Goal: Task Accomplishment & Management: Complete application form

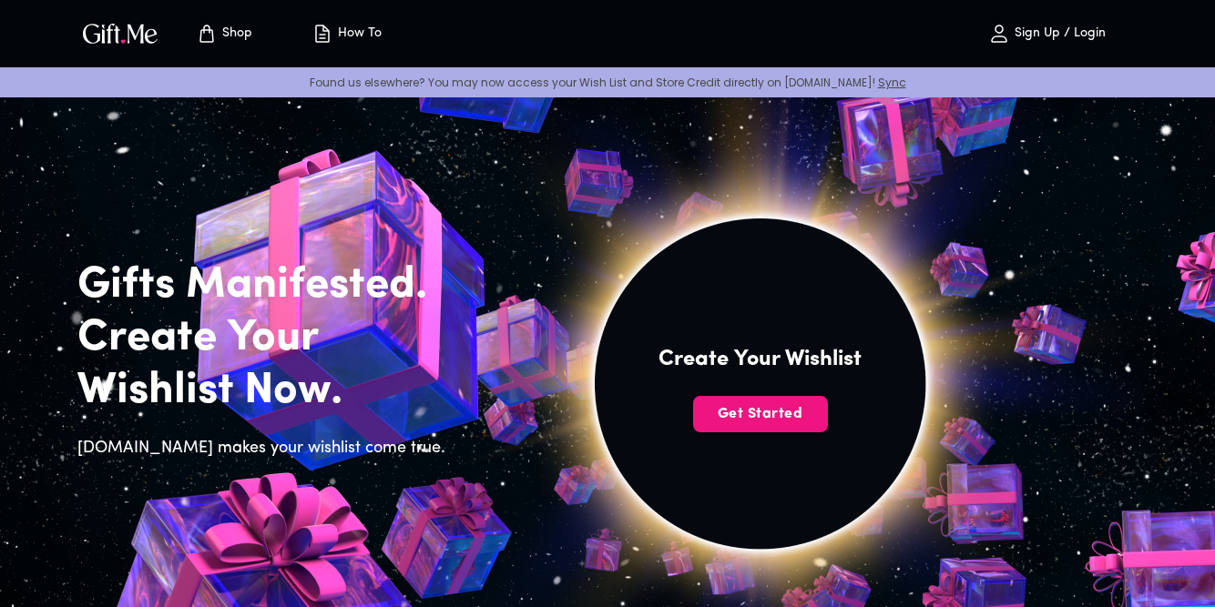
click at [793, 404] on span "Get Started" at bounding box center [760, 414] width 135 height 20
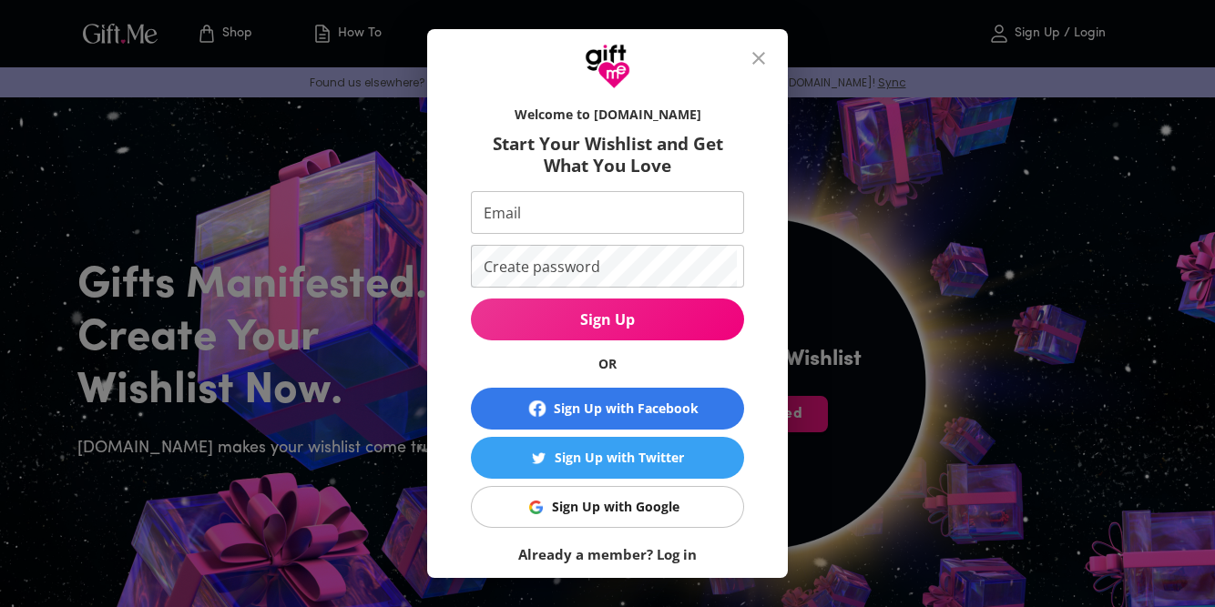
click at [679, 514] on span "Sign Up with Google" at bounding box center [604, 507] width 250 height 20
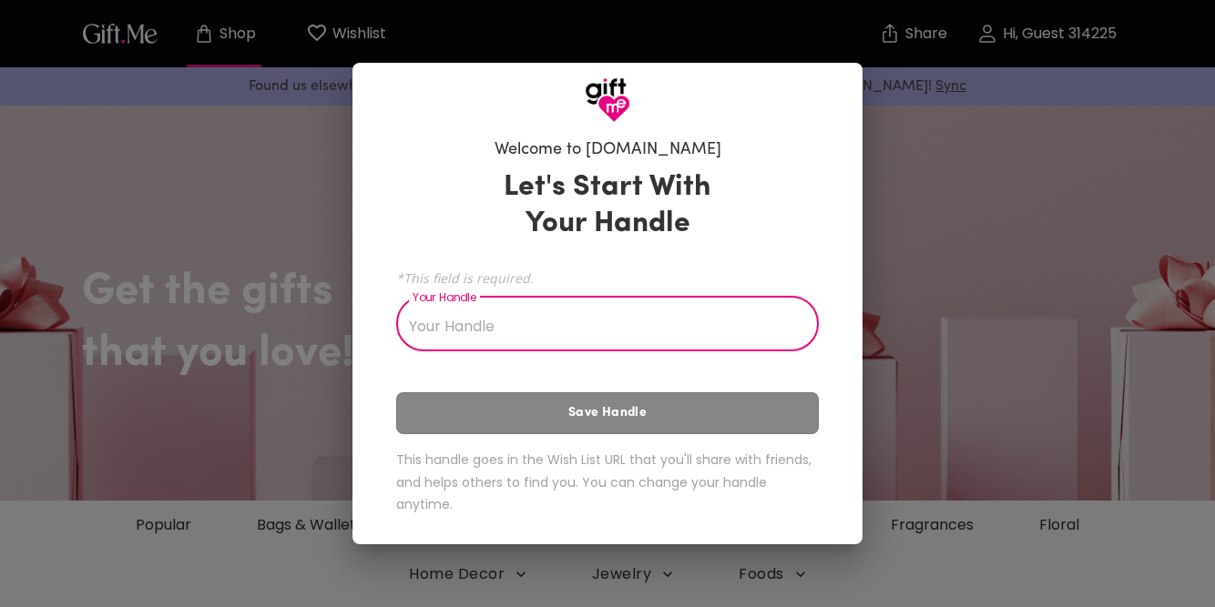
click at [614, 322] on input "Your Handle" at bounding box center [597, 326] width 403 height 51
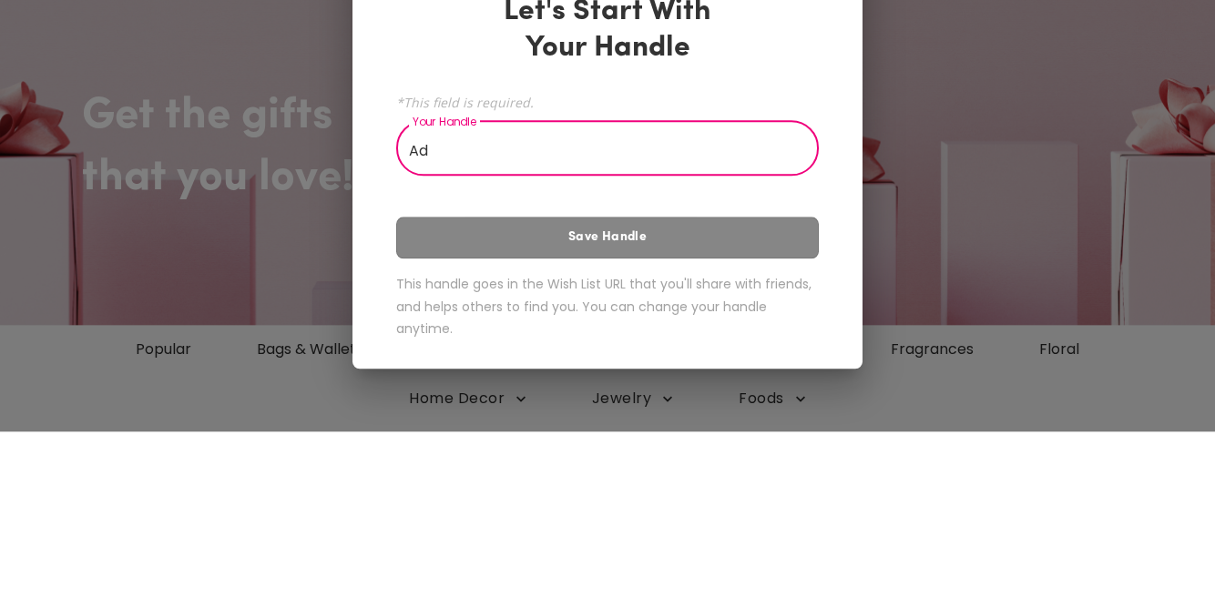
type input "A"
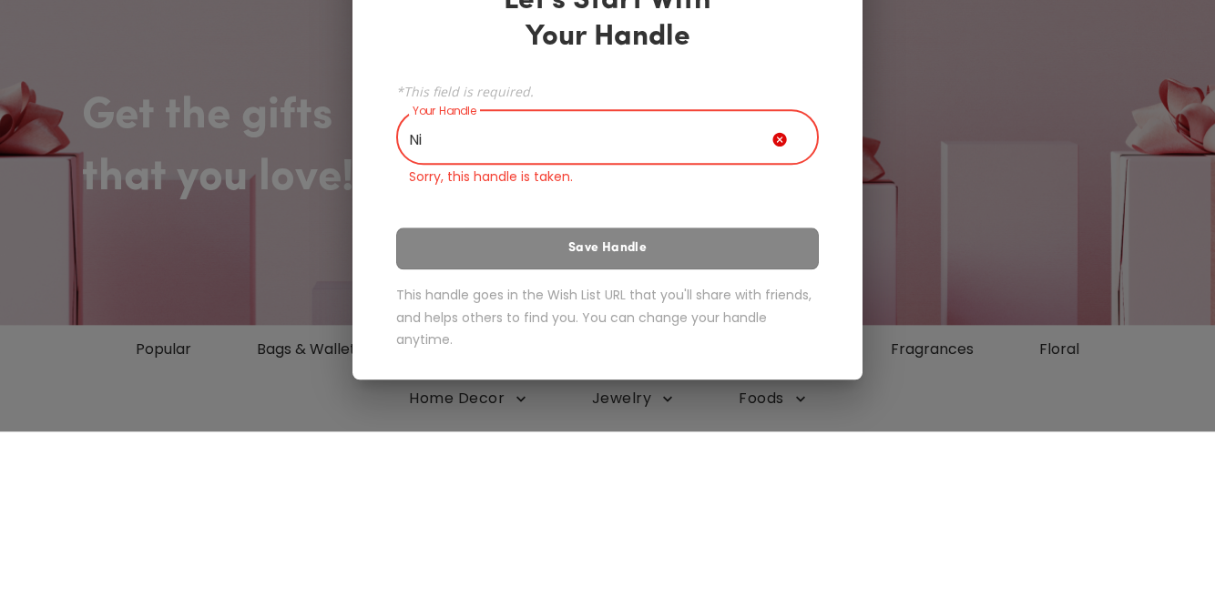
type input "N"
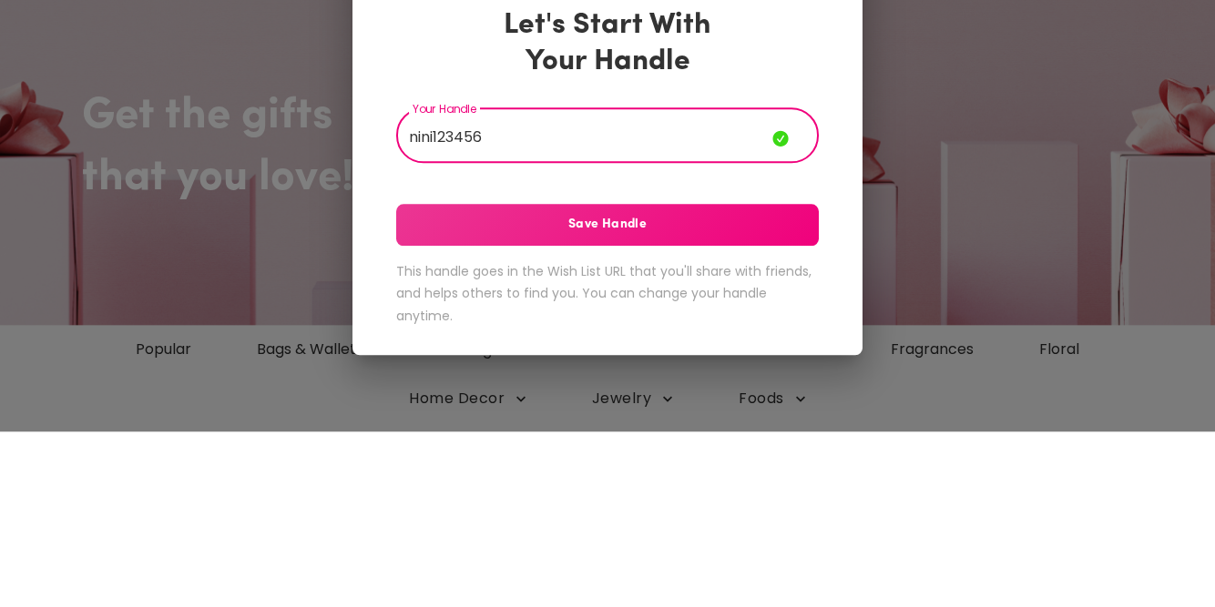
type input "nini123456"
click at [682, 380] on button "Save Handle" at bounding box center [607, 401] width 423 height 42
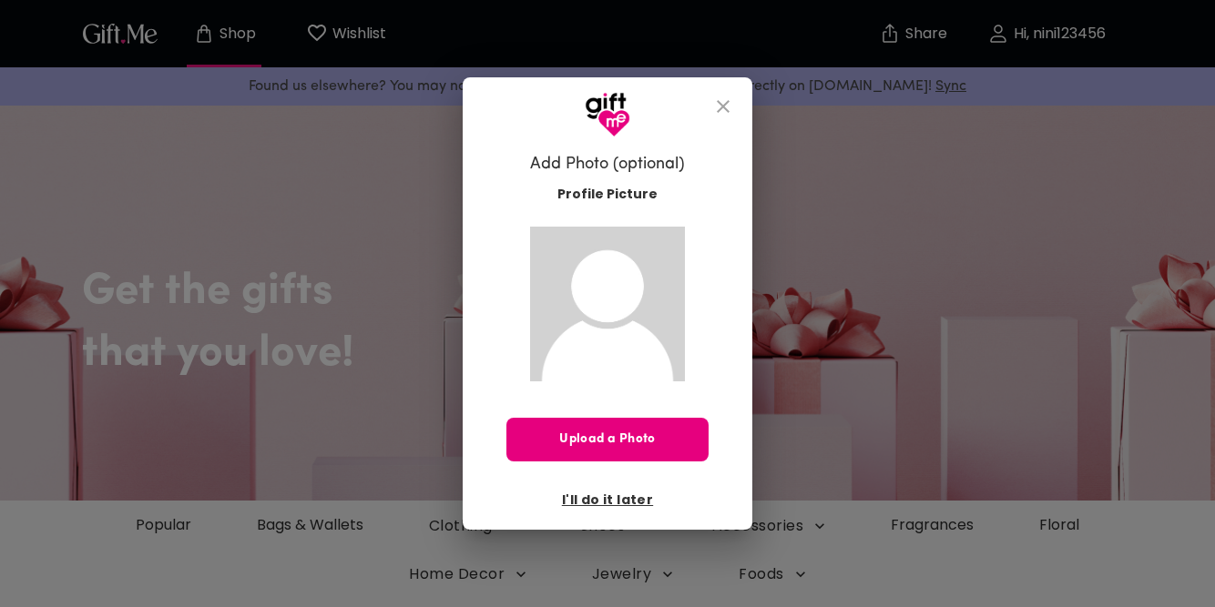
click at [632, 505] on span "I'll do it later" at bounding box center [607, 500] width 91 height 20
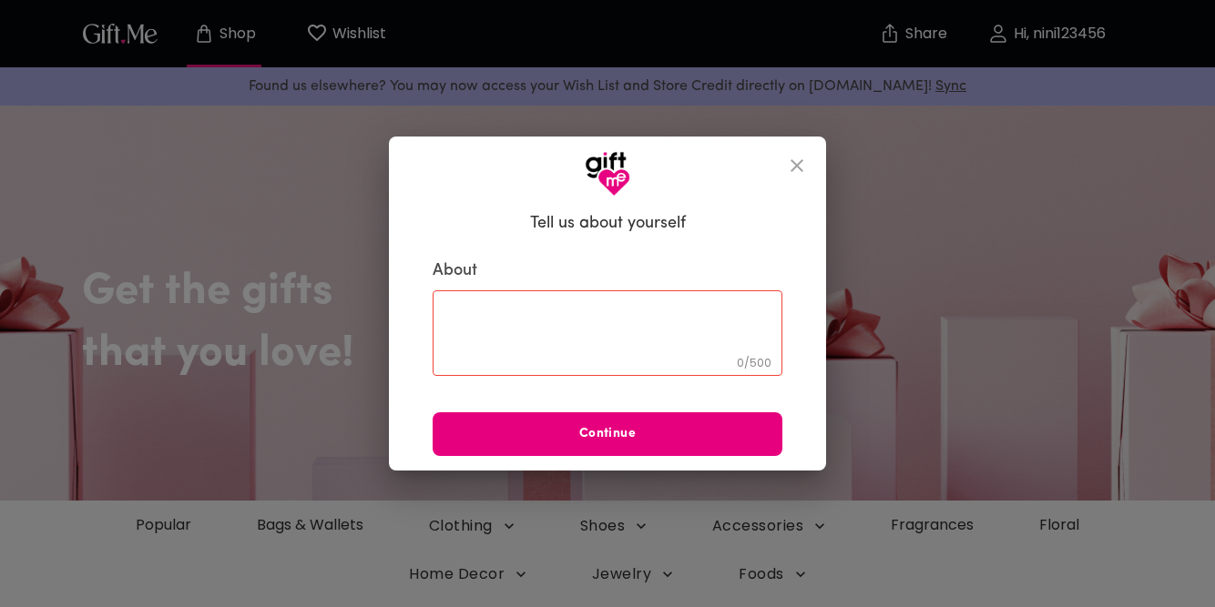
click at [805, 164] on icon "close" at bounding box center [797, 166] width 22 height 22
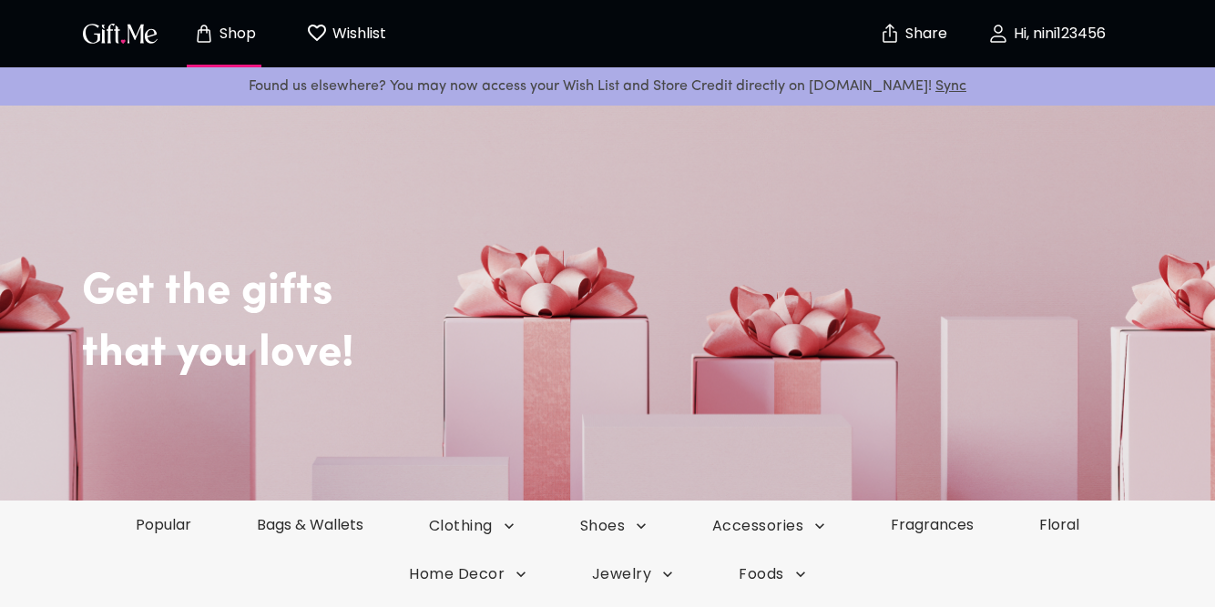
click at [342, 40] on p "Wishlist" at bounding box center [357, 34] width 58 height 24
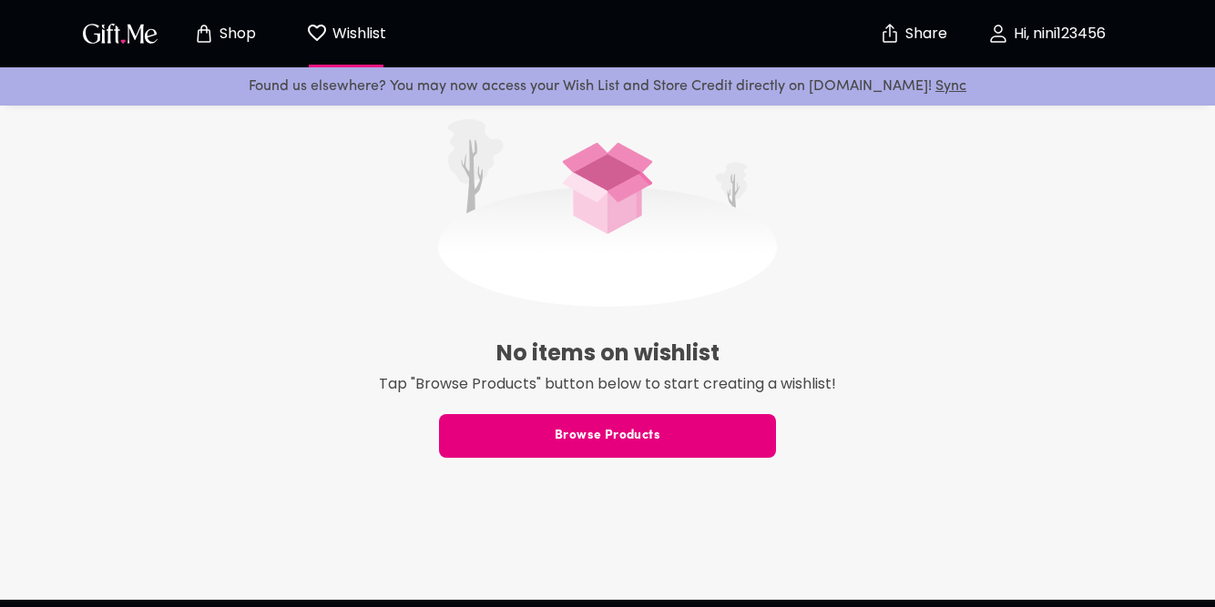
scroll to position [453, 0]
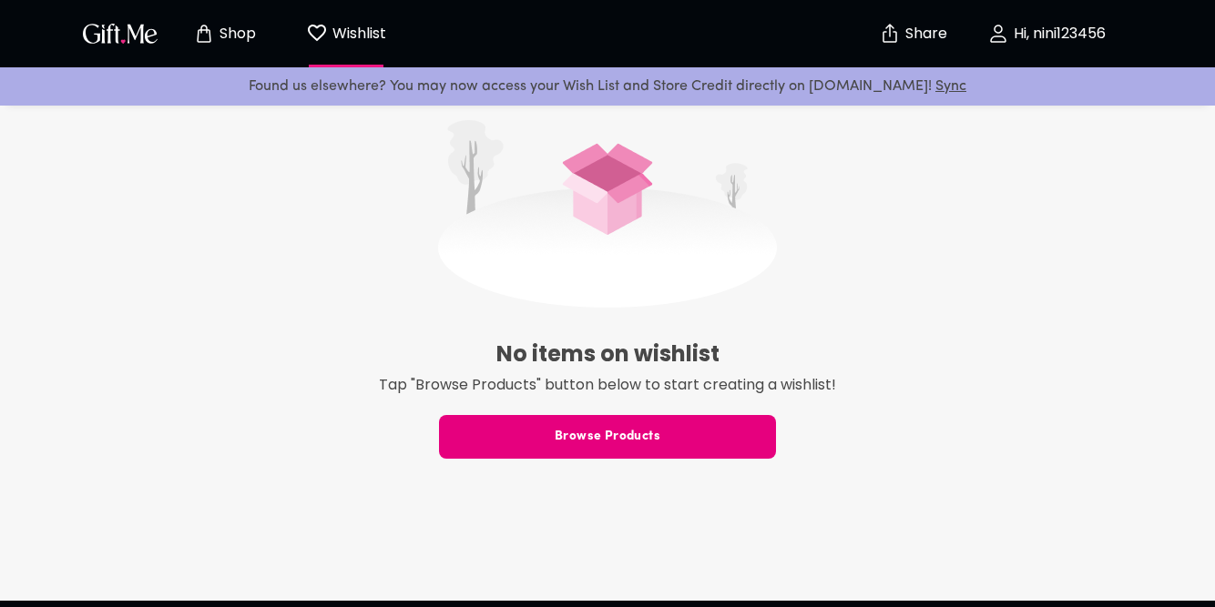
click at [748, 447] on span "Browse Products" at bounding box center [607, 437] width 337 height 20
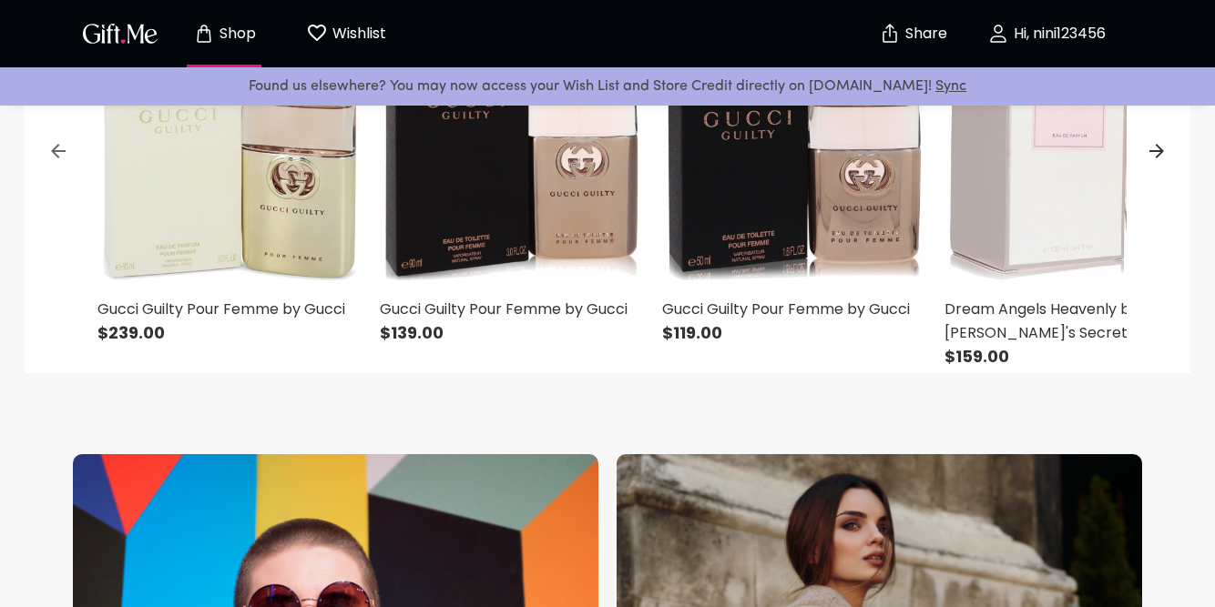
scroll to position [901, 0]
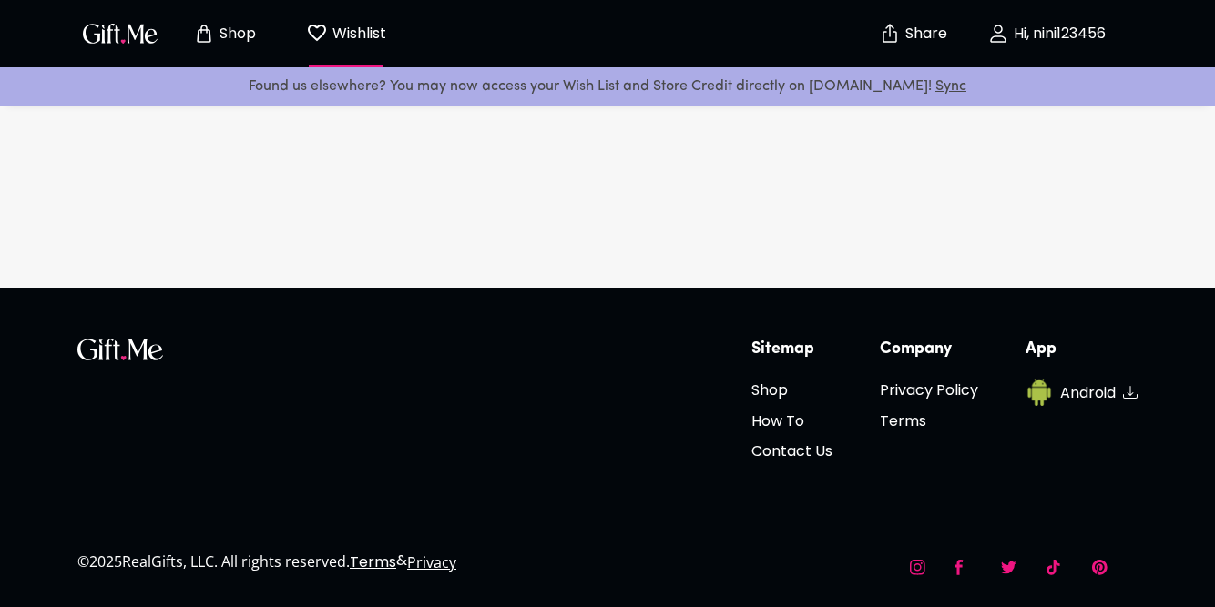
scroll to position [318, 0]
